Goal: Transaction & Acquisition: Purchase product/service

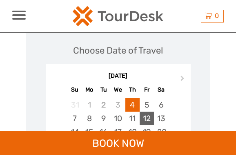
scroll to position [1125, 0]
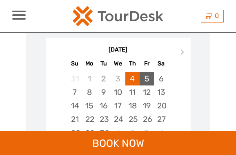
click at [152, 72] on div "5" at bounding box center [147, 78] width 14 height 13
click at [137, 72] on div "4" at bounding box center [132, 78] width 14 height 13
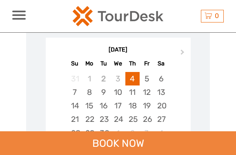
click at [118, 131] on div "BOOK NOW" at bounding box center [118, 143] width 236 height 24
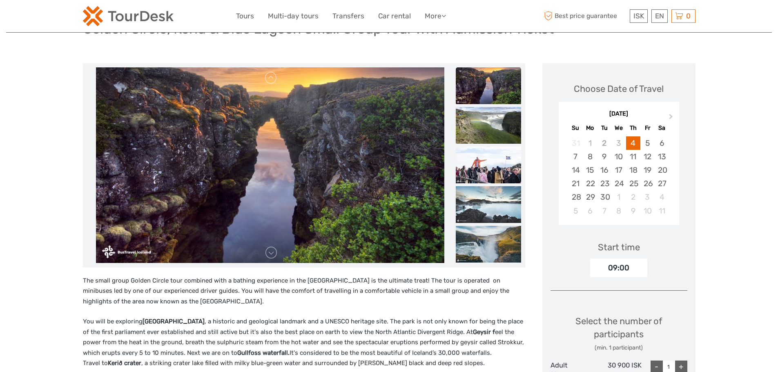
scroll to position [69, 0]
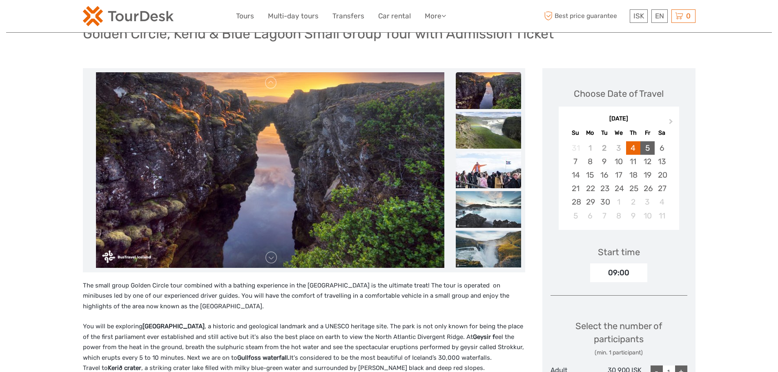
click at [236, 147] on div "5" at bounding box center [647, 147] width 14 height 13
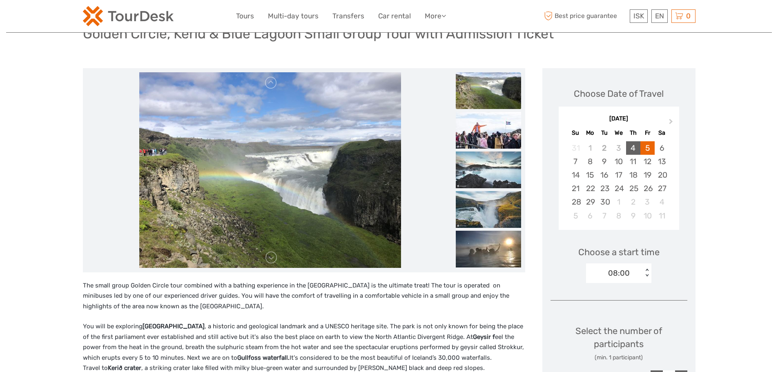
click at [236, 147] on div "4" at bounding box center [633, 147] width 14 height 13
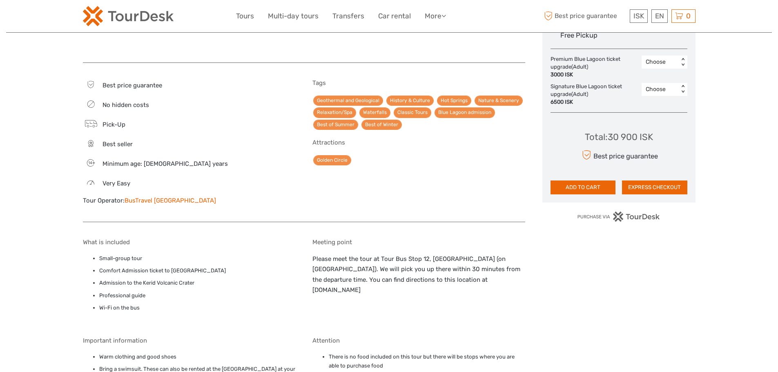
scroll to position [445, 0]
click at [236, 154] on button "ADD TO CART" at bounding box center [582, 188] width 65 height 14
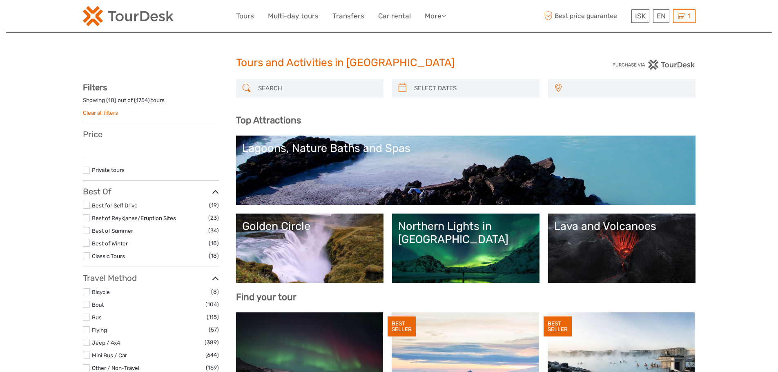
select select
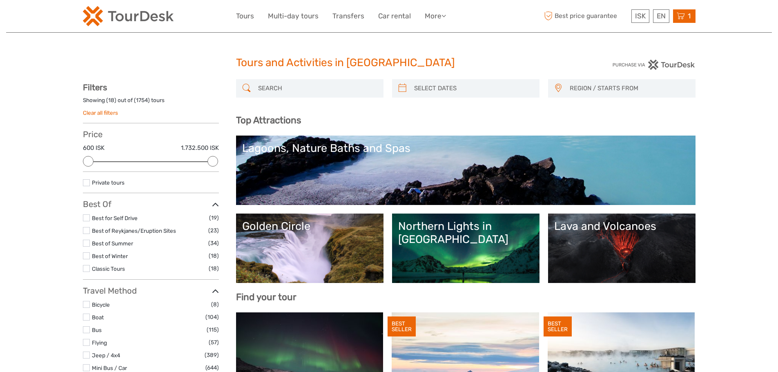
click at [688, 16] on span "1" at bounding box center [688, 16] width 5 height 8
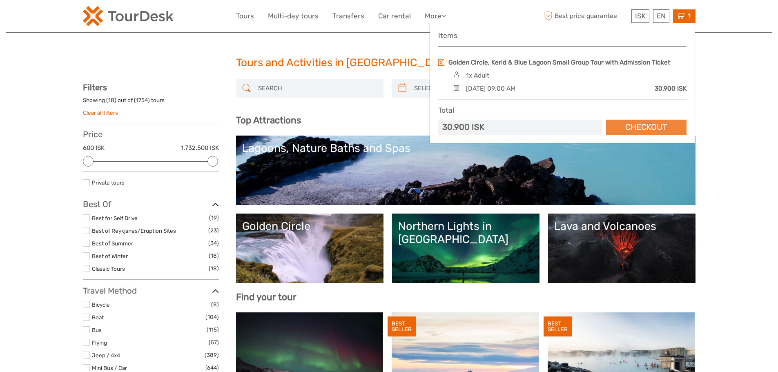
click at [646, 127] on link "Checkout" at bounding box center [646, 127] width 80 height 15
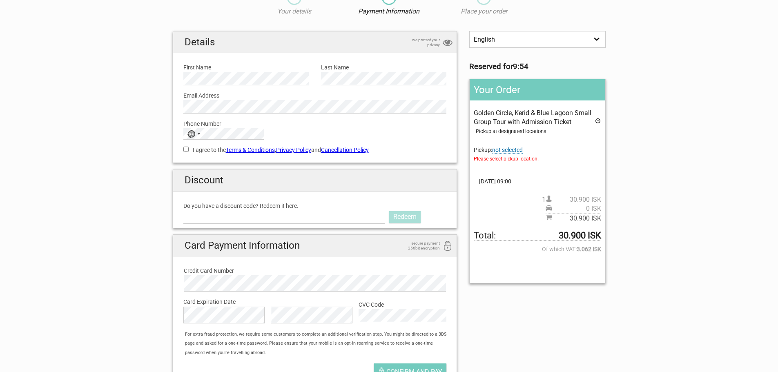
scroll to position [41, 0]
click at [198, 113] on link "Cancellation Policy" at bounding box center [345, 150] width 48 height 7
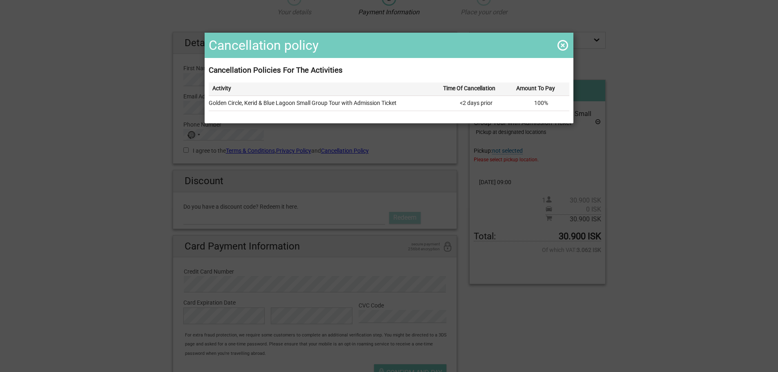
click at [198, 46] on span at bounding box center [562, 45] width 13 height 13
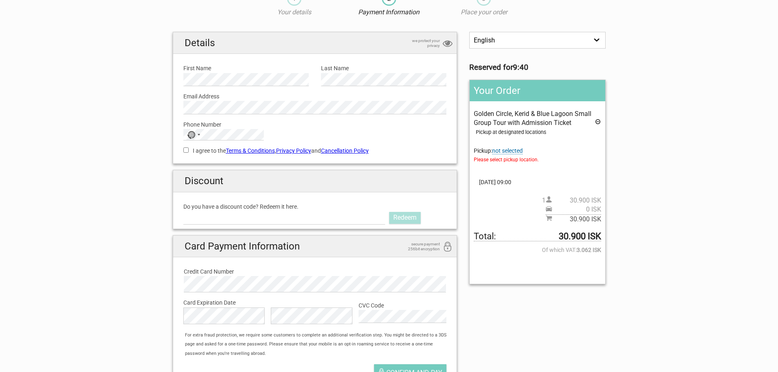
click at [198, 113] on icon at bounding box center [597, 122] width 7 height 9
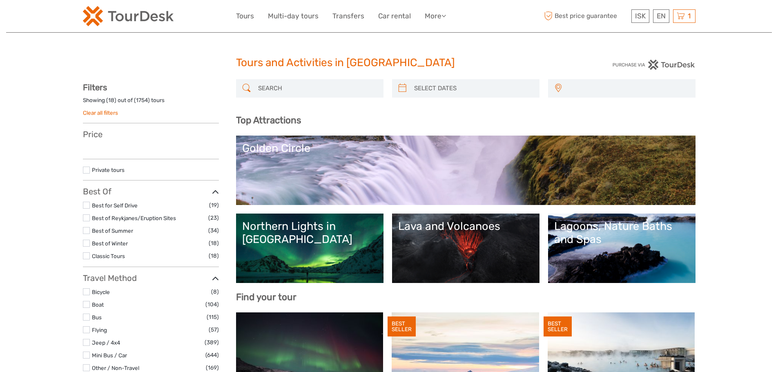
select select
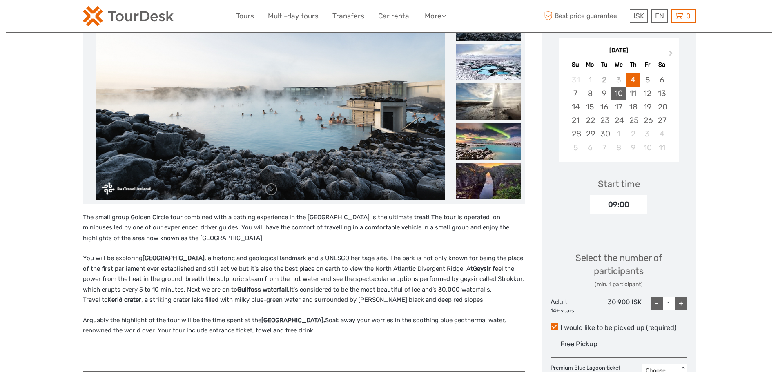
click at [622, 95] on div "10" at bounding box center [618, 93] width 14 height 13
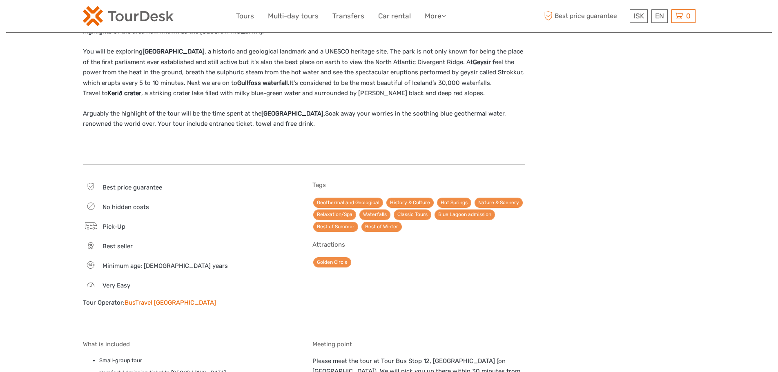
scroll to position [383, 0]
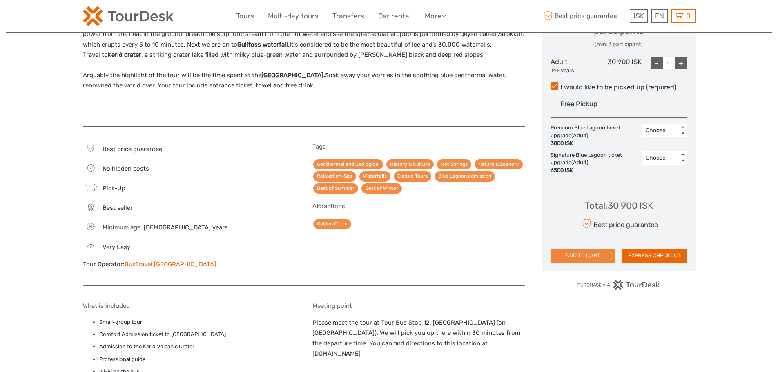
click at [586, 253] on button "ADD TO CART" at bounding box center [582, 256] width 65 height 14
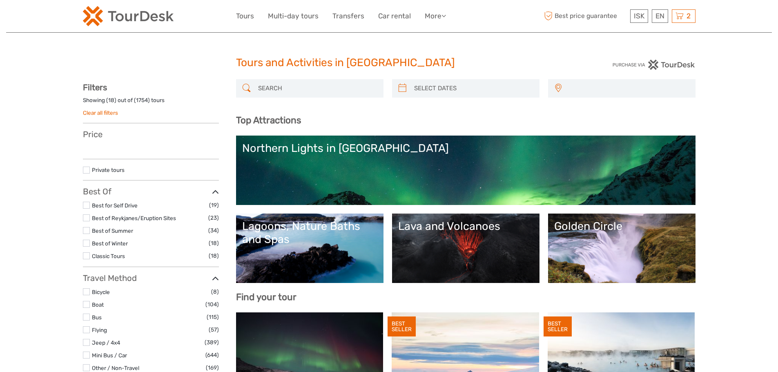
select select
click at [679, 19] on icon at bounding box center [679, 16] width 8 height 10
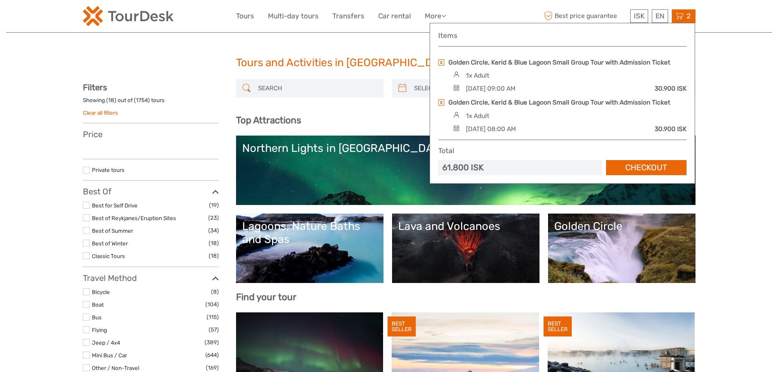
select select
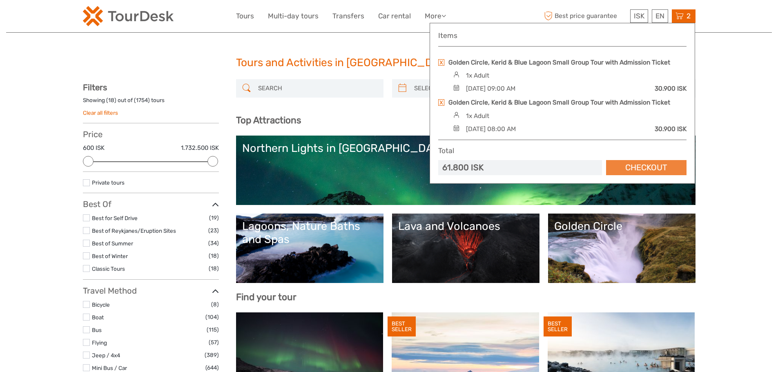
click at [636, 169] on link "Checkout" at bounding box center [646, 167] width 80 height 15
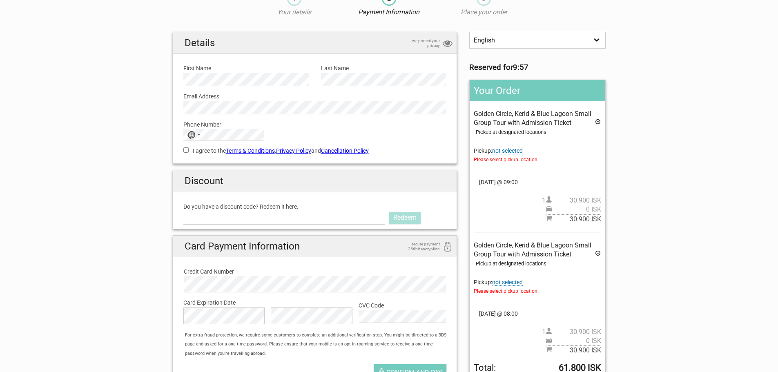
click at [597, 122] on icon at bounding box center [597, 122] width 7 height 9
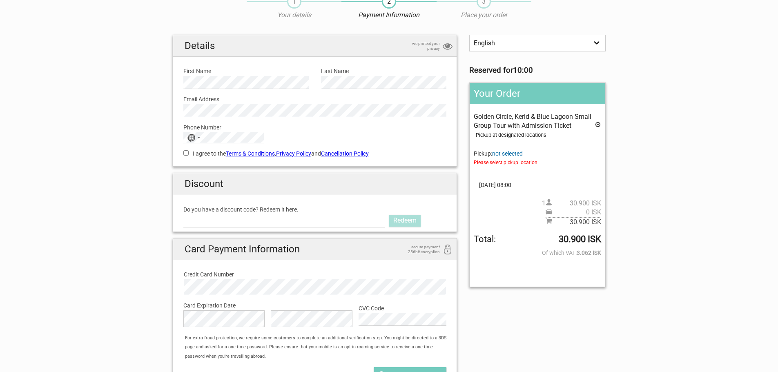
click at [361, 154] on link "Cancellation Policy" at bounding box center [345, 153] width 48 height 7
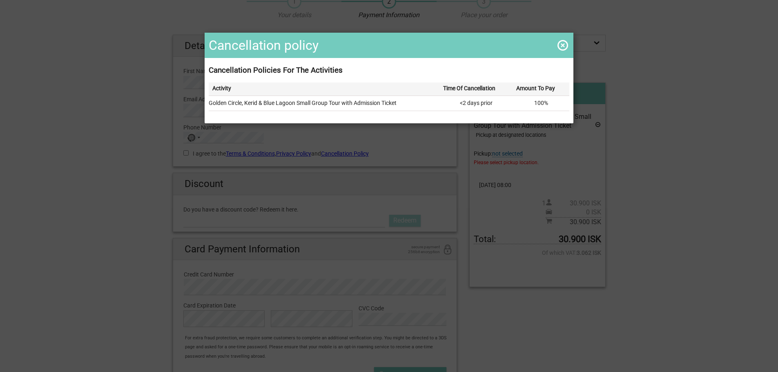
drag, startPoint x: 458, startPoint y: 103, endPoint x: 491, endPoint y: 103, distance: 33.5
click at [491, 103] on td "<2 days prior" at bounding box center [476, 103] width 73 height 15
click at [562, 43] on span at bounding box center [562, 45] width 13 height 13
